Goal: Transaction & Acquisition: Purchase product/service

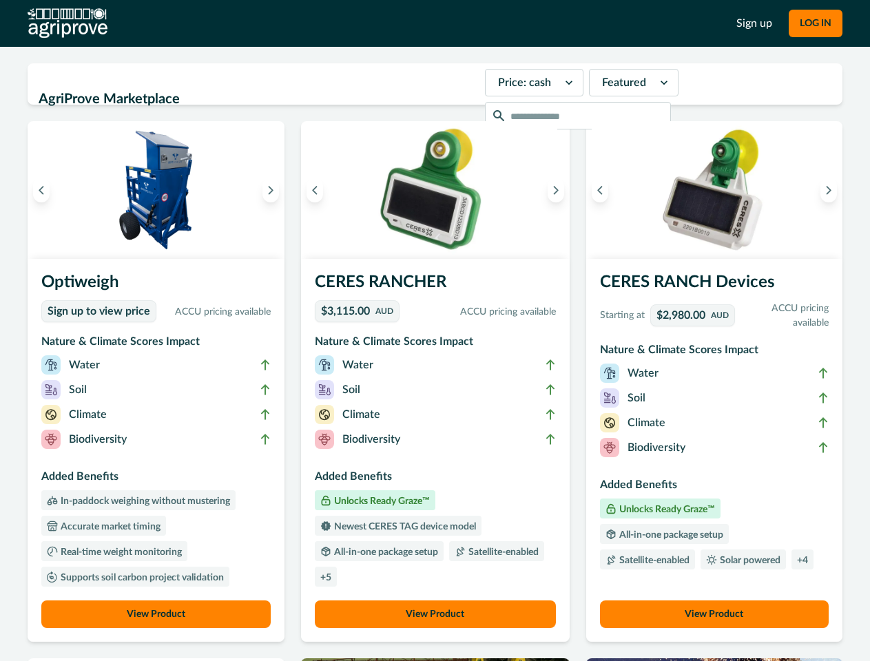
click at [815, 23] on button "LOG IN" at bounding box center [816, 24] width 54 height 28
click at [41, 190] on icon "Previous image" at bounding box center [42, 190] width 10 height 10
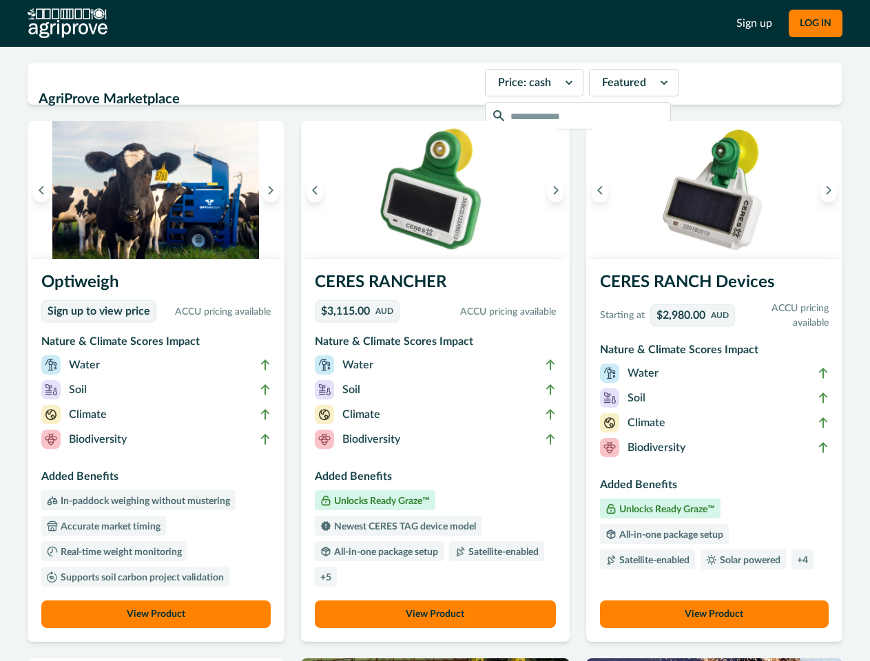
click at [274, 190] on icon "Next image" at bounding box center [271, 190] width 10 height 10
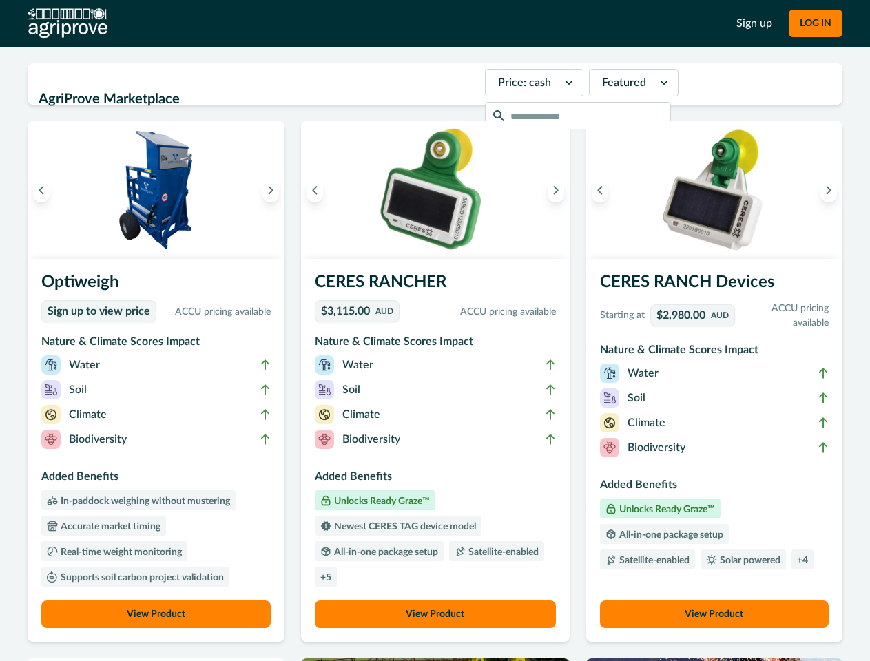
click at [158, 451] on li "Biodiversity" at bounding box center [155, 442] width 229 height 25
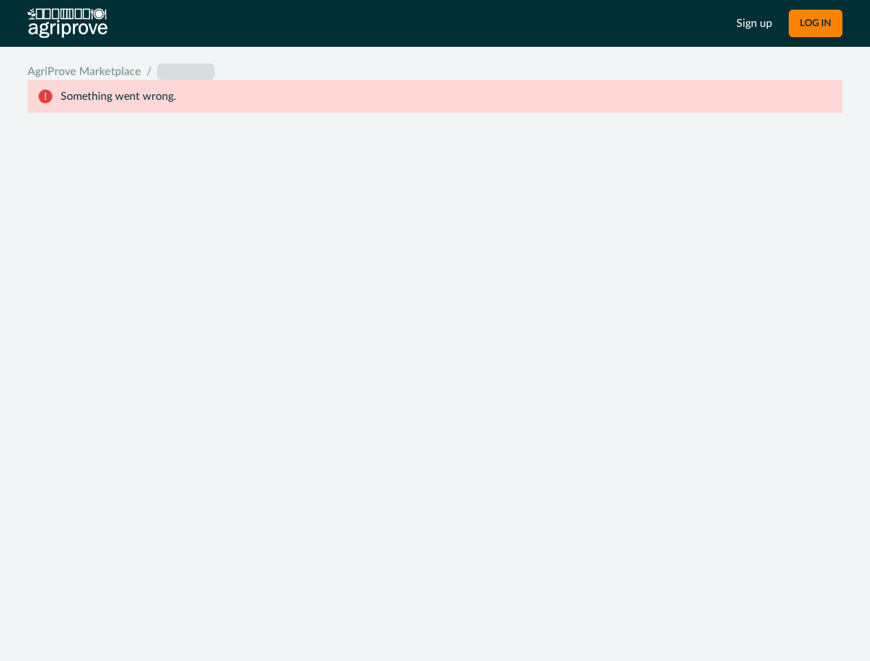
click at [158, 615] on body "Sign up LOG IN AgriProve Marketplace / placeholder Something went wrong." at bounding box center [435, 330] width 870 height 661
click at [318, 190] on div "System Error Something went wrong An unexpected error occurred. If this continu…" at bounding box center [435, 330] width 870 height 661
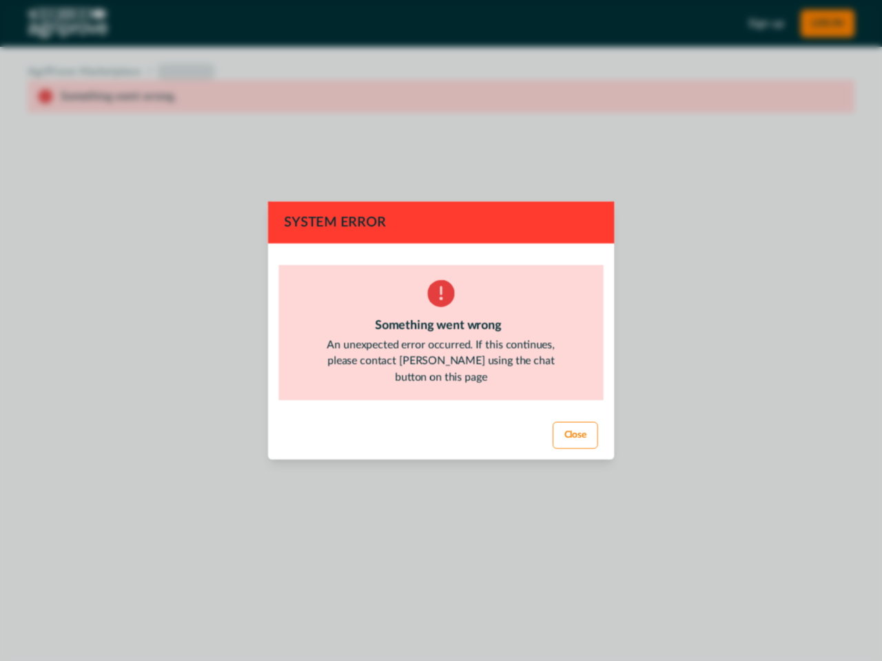
click at [552, 190] on div "System Error Something went wrong An unexpected error occurred. If this continu…" at bounding box center [441, 330] width 882 height 661
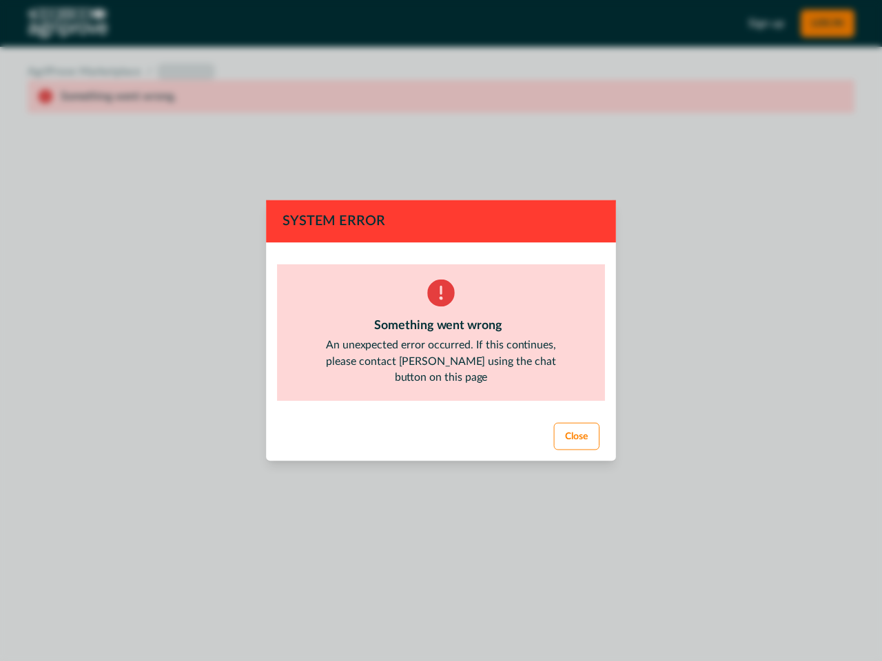
click at [435, 451] on footer "Close" at bounding box center [441, 436] width 350 height 49
click at [435, 615] on div "System Error Something went wrong An unexpected error occurred. If this continu…" at bounding box center [441, 330] width 882 height 661
click at [596, 190] on div "System Error Something went wrong An unexpected error occurred. If this continu…" at bounding box center [441, 330] width 882 height 661
